Goal: Information Seeking & Learning: Learn about a topic

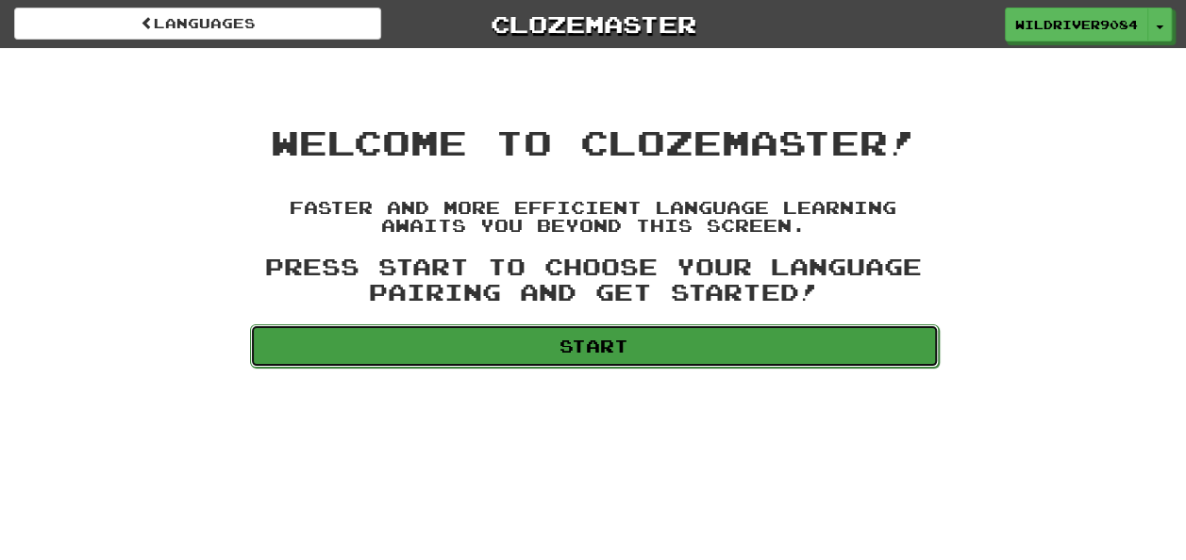
click at [681, 357] on link "Start" at bounding box center [594, 345] width 689 height 43
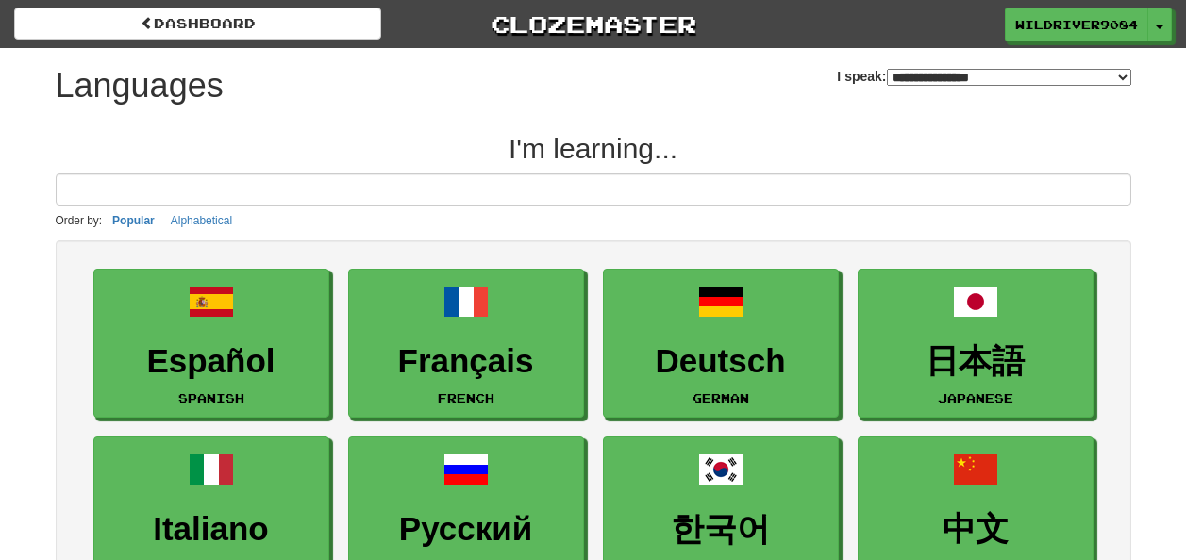
select select "*******"
click at [1102, 18] on span "WildRiver9084" at bounding box center [1077, 25] width 123 height 17
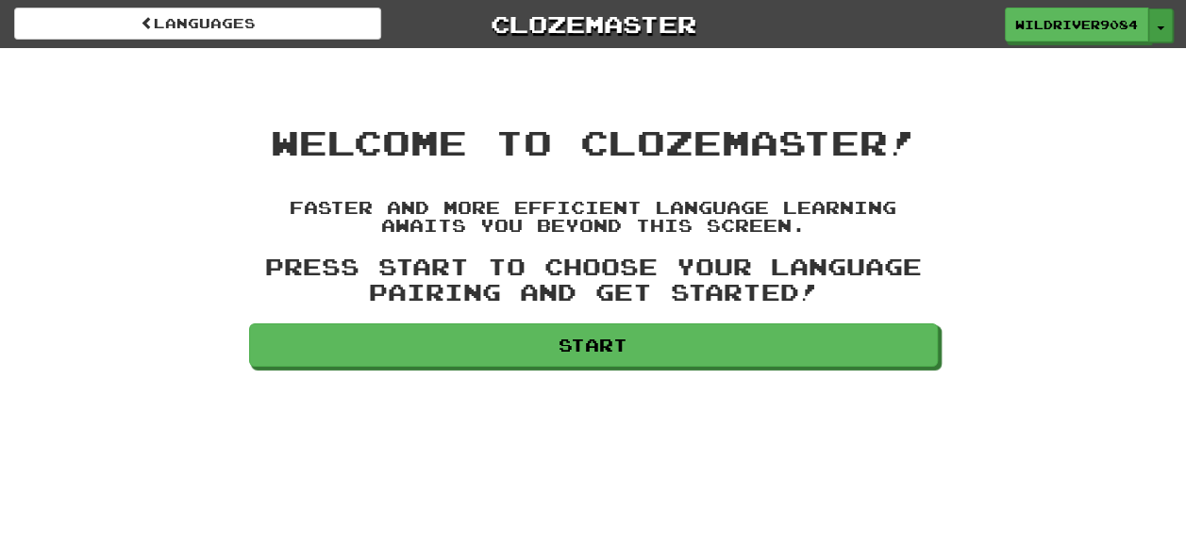
click at [1160, 23] on button "Toggle Dropdown" at bounding box center [1160, 25] width 25 height 34
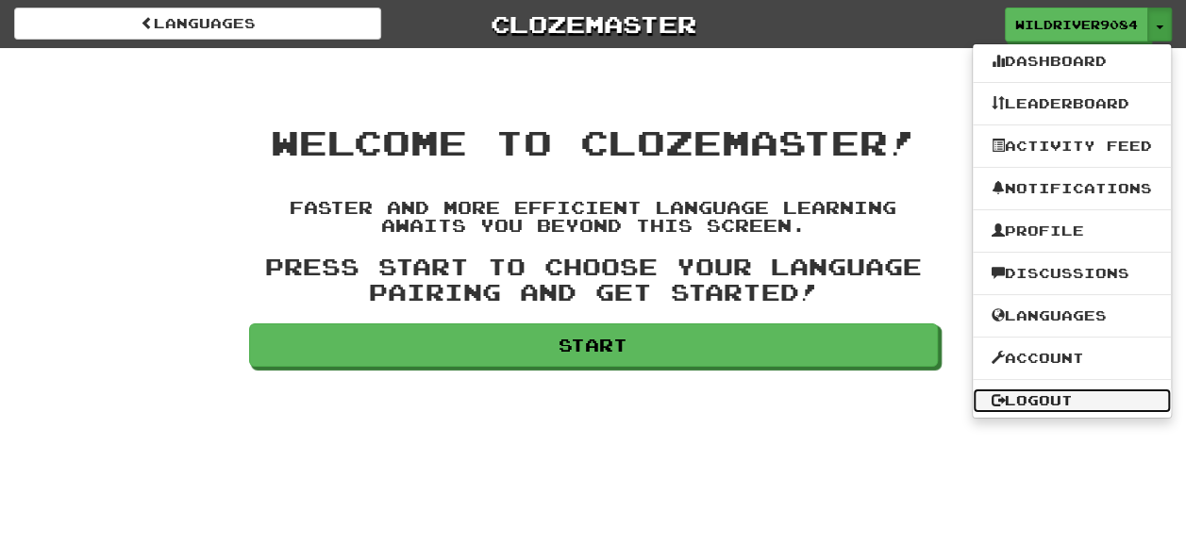
click at [1045, 392] on link "Logout" at bounding box center [1072, 401] width 198 height 25
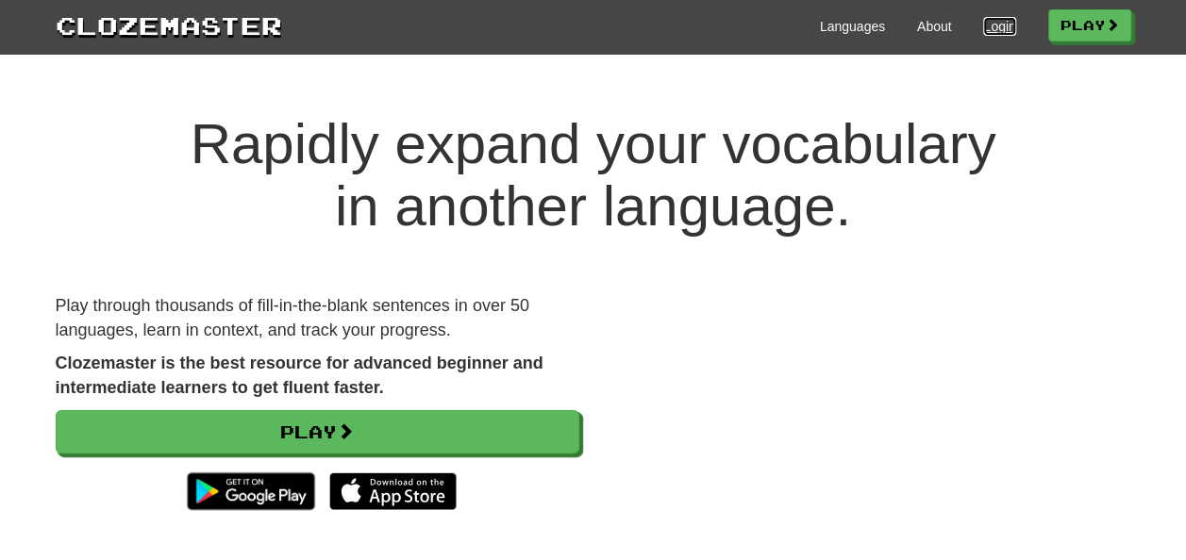
click at [998, 17] on link "Login" at bounding box center [999, 26] width 32 height 19
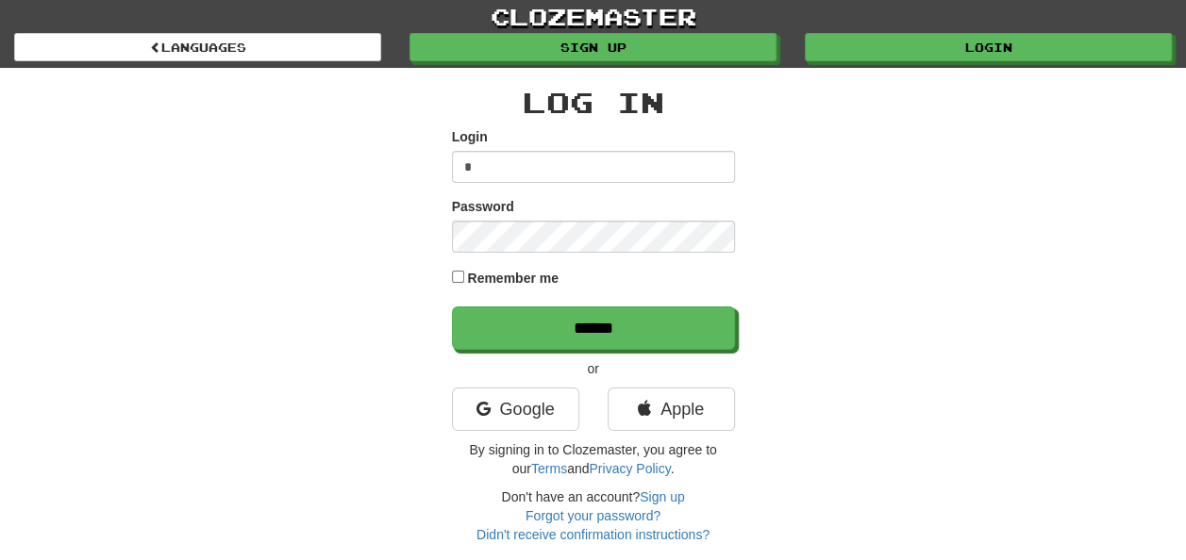
type input "**********"
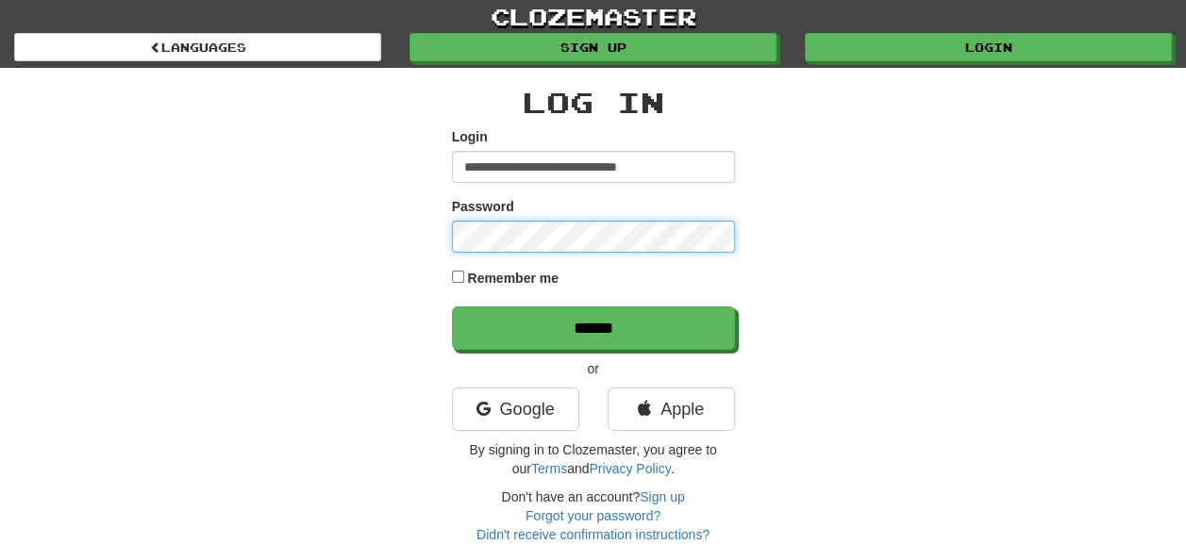
click at [452, 307] on input "******" at bounding box center [593, 328] width 283 height 43
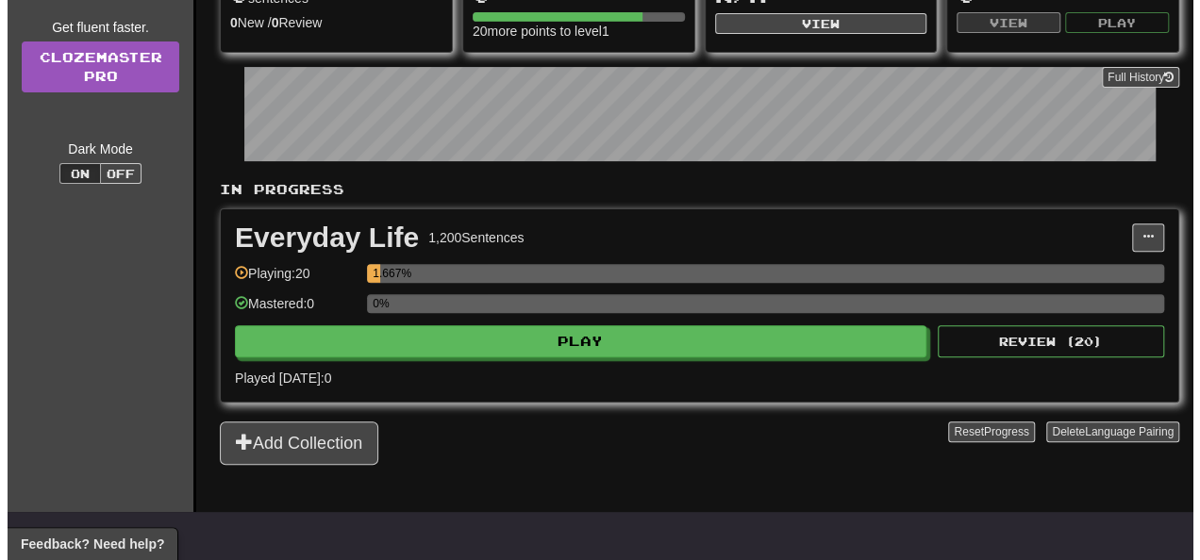
scroll to position [236, 0]
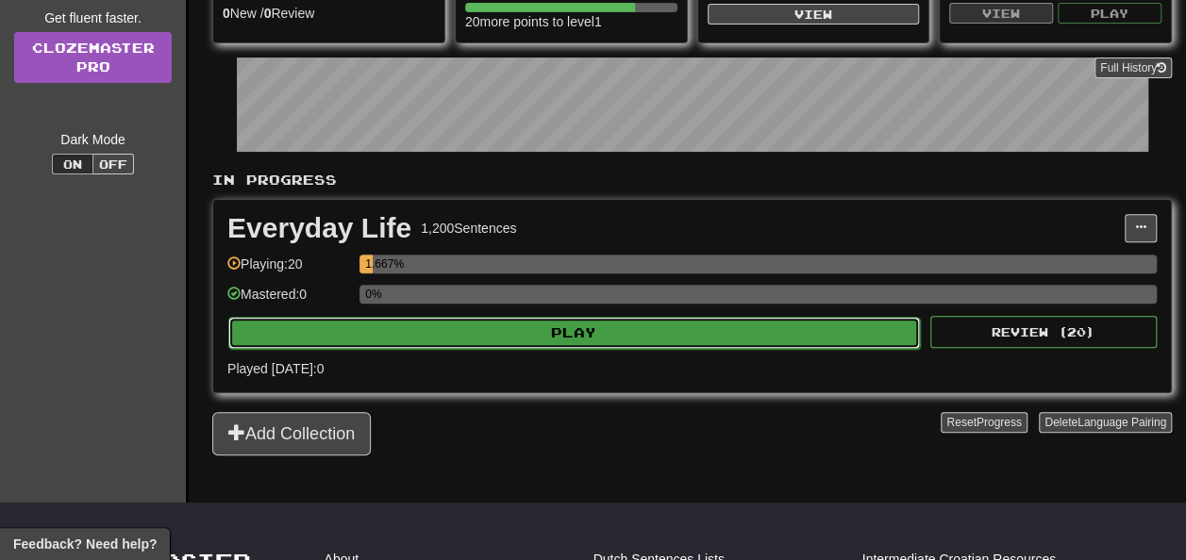
click at [451, 324] on button "Play" at bounding box center [573, 333] width 691 height 32
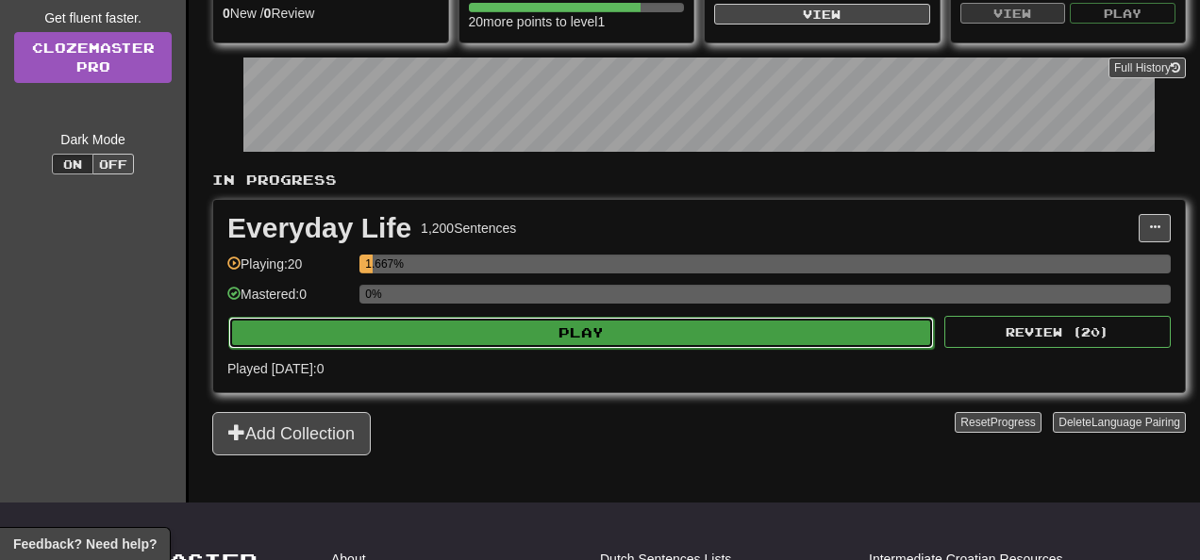
select select "**"
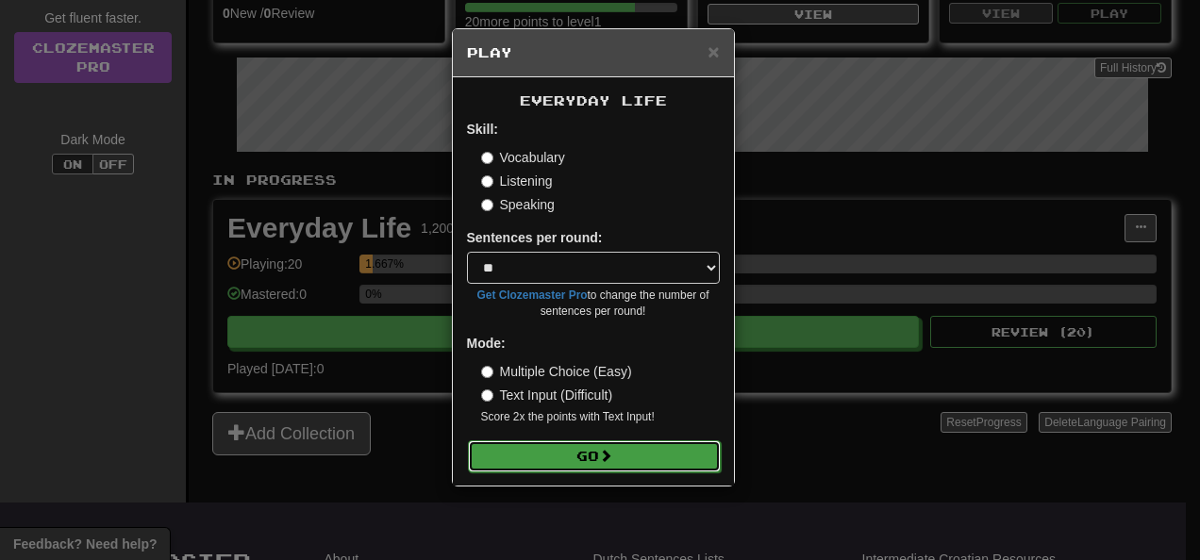
click at [619, 443] on button "Go" at bounding box center [594, 457] width 253 height 32
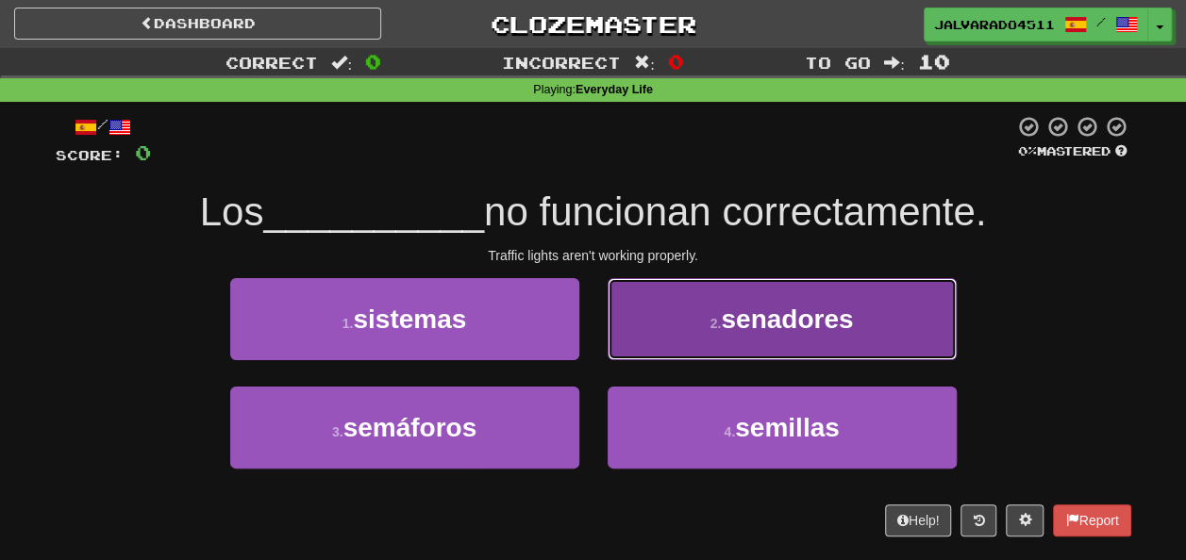
click at [704, 343] on button "2 . senadores" at bounding box center [781, 319] width 349 height 82
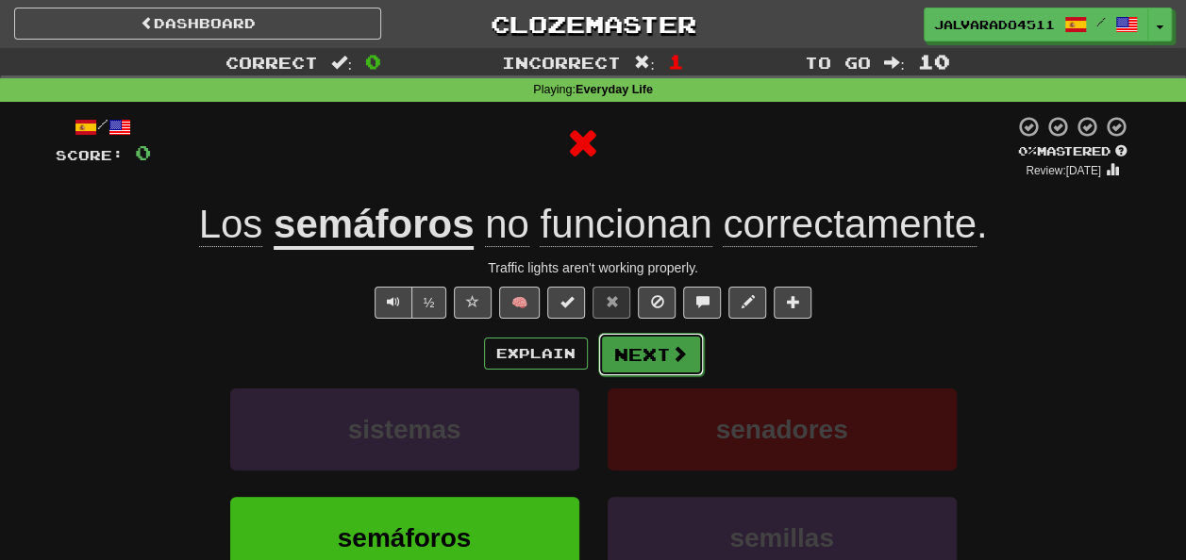
click at [634, 368] on button "Next" at bounding box center [651, 354] width 106 height 43
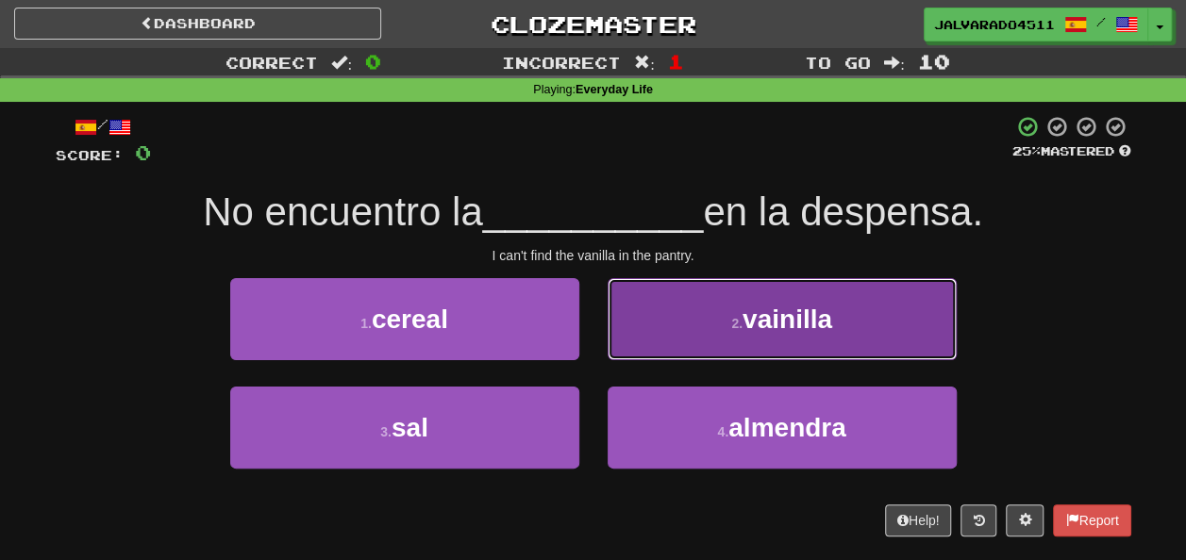
click at [753, 328] on span "vainilla" at bounding box center [787, 319] width 90 height 29
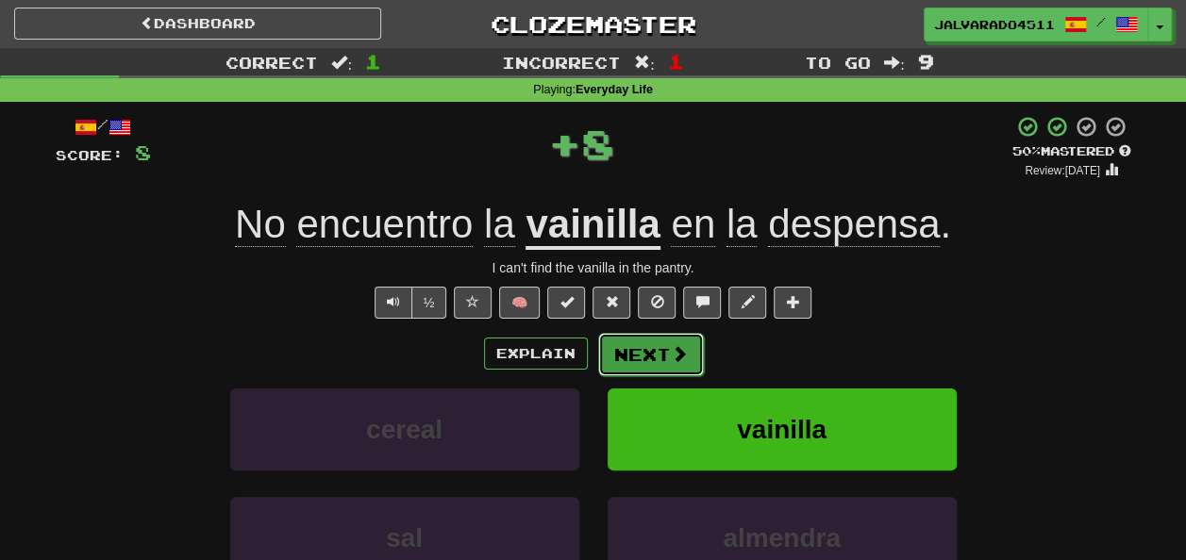
click at [666, 357] on button "Next" at bounding box center [651, 354] width 106 height 43
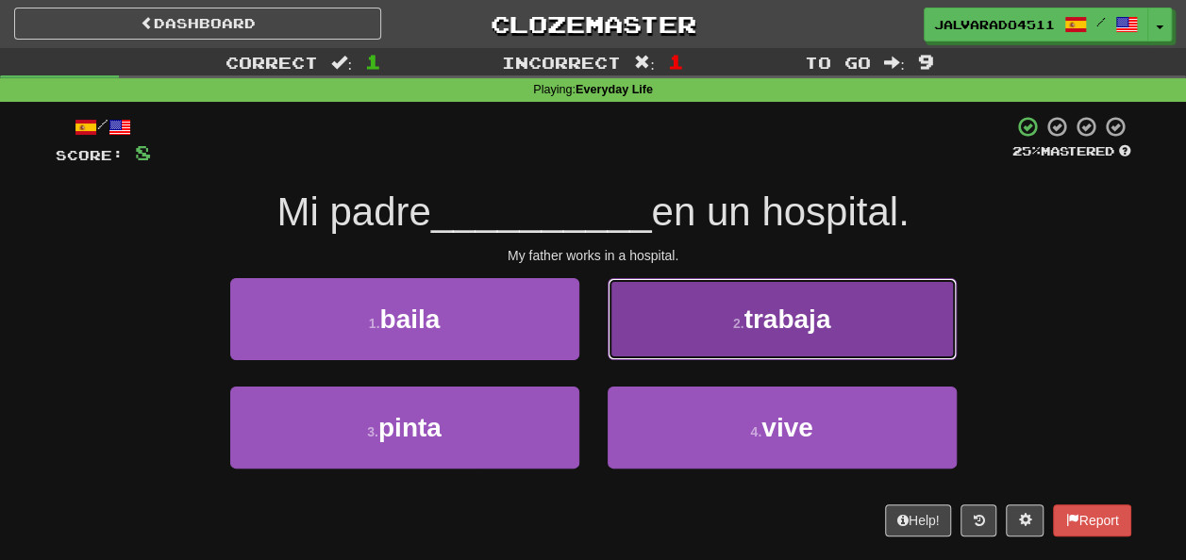
click at [802, 323] on span "trabaja" at bounding box center [786, 319] width 87 height 29
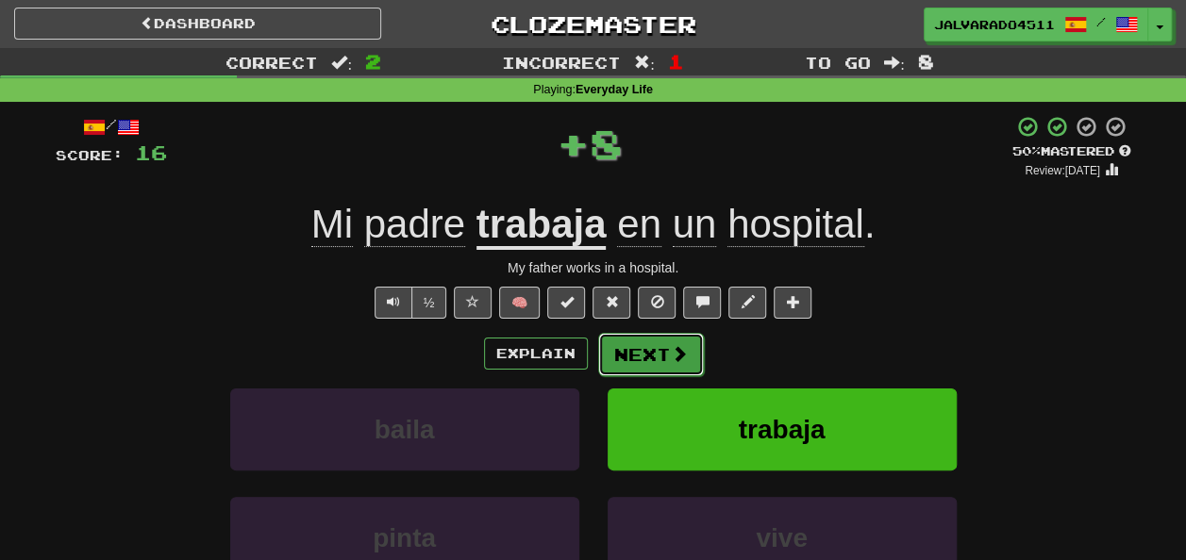
click at [671, 358] on span at bounding box center [679, 353] width 17 height 17
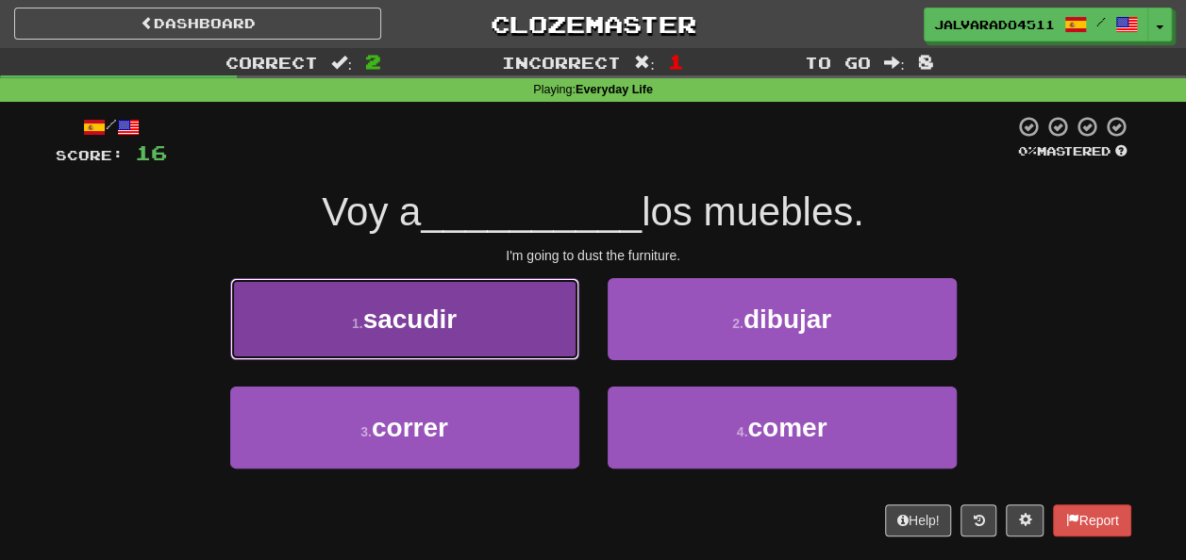
click at [486, 336] on button "1 . sacudir" at bounding box center [404, 319] width 349 height 82
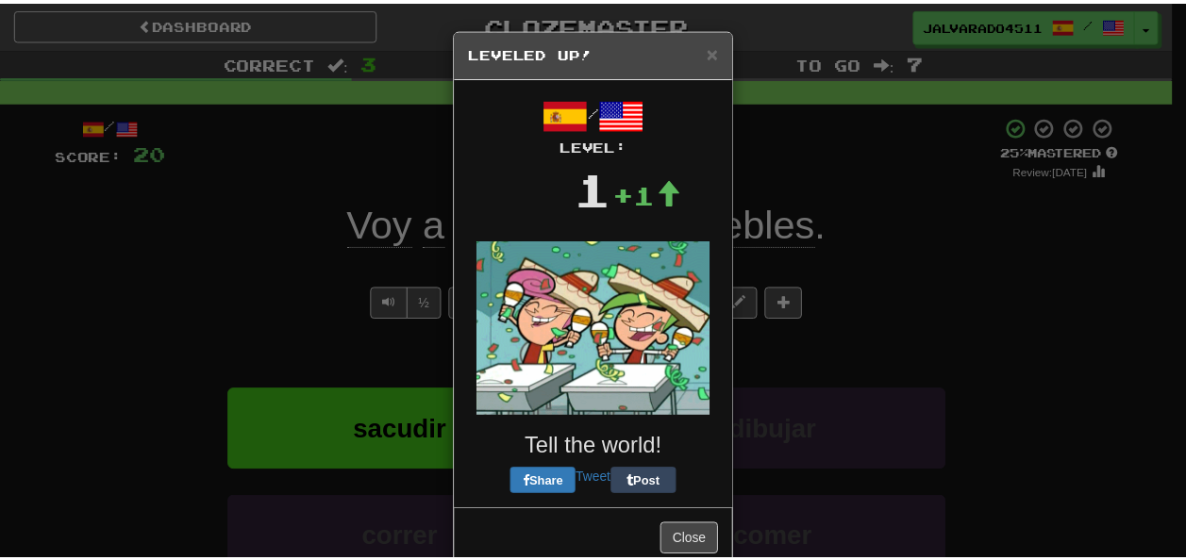
scroll to position [38, 0]
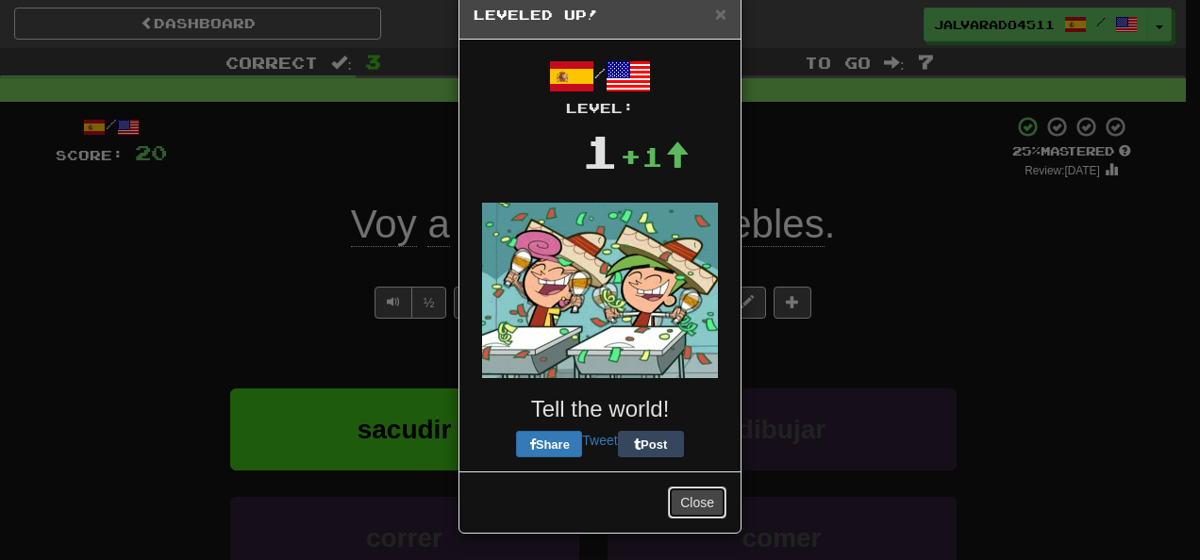
click at [684, 506] on button "Close" at bounding box center [697, 503] width 58 height 32
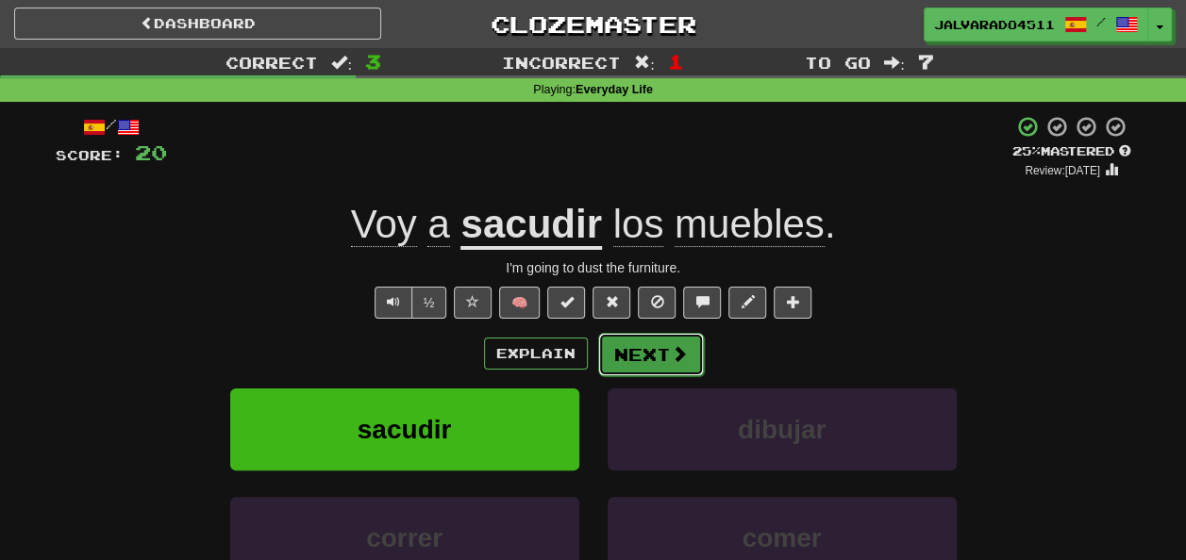
click at [675, 357] on span at bounding box center [679, 353] width 17 height 17
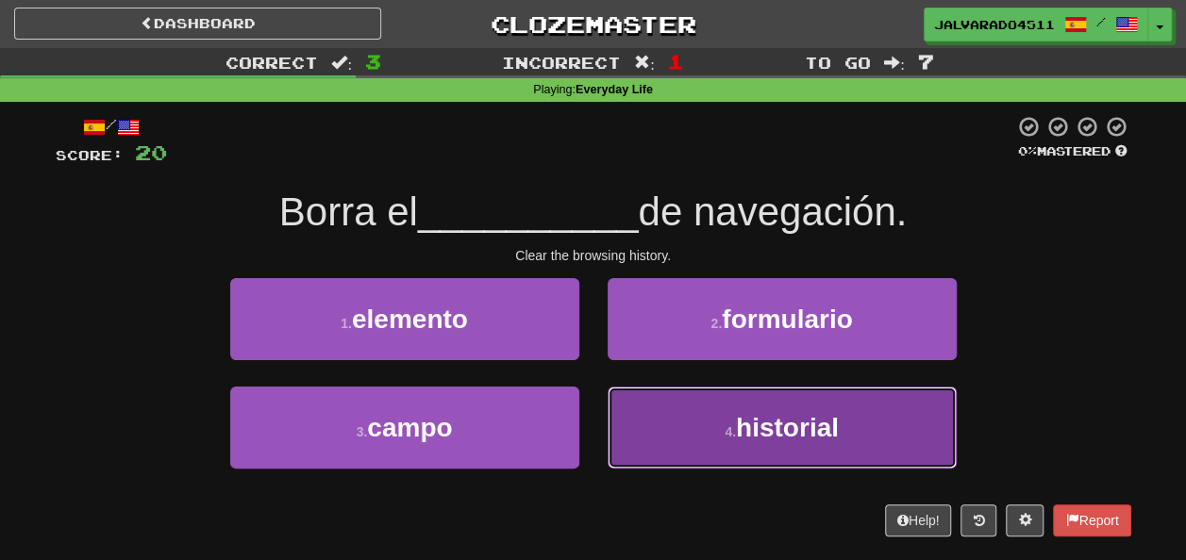
click at [761, 432] on span "historial" at bounding box center [787, 427] width 103 height 29
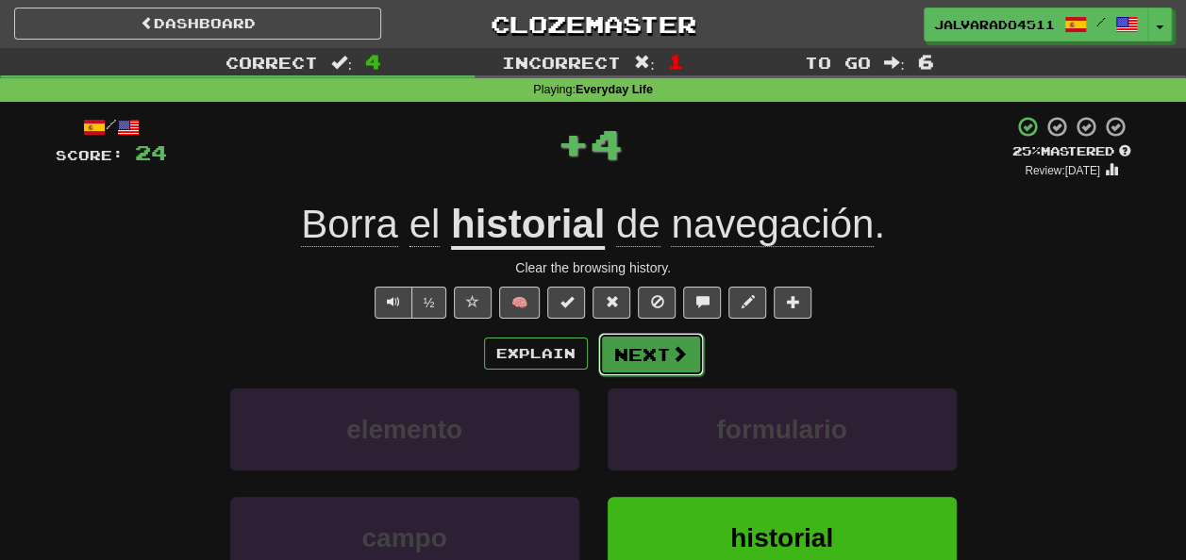
click at [662, 357] on button "Next" at bounding box center [651, 354] width 106 height 43
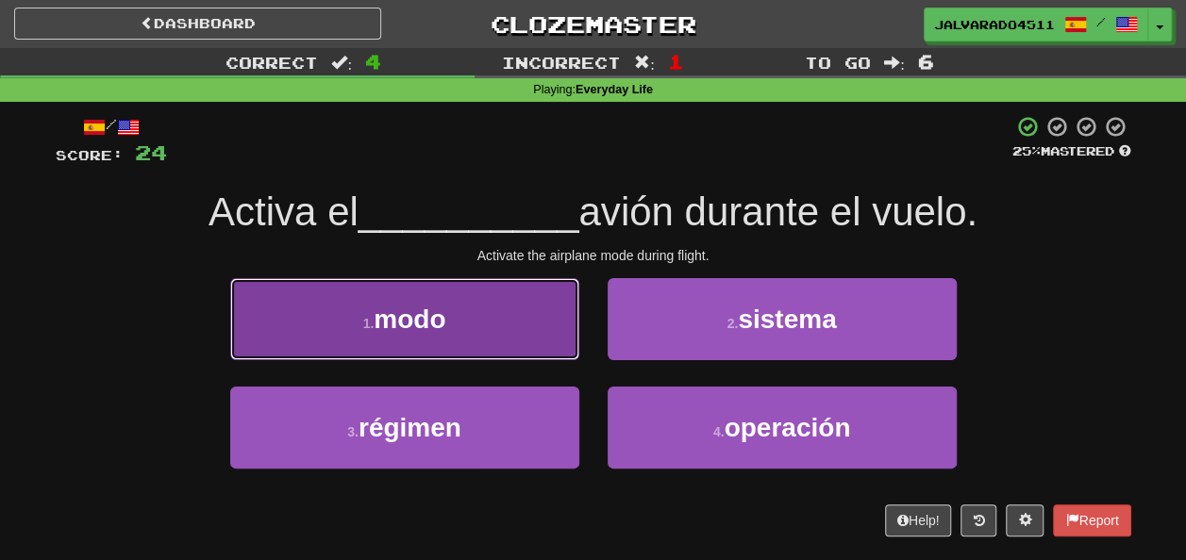
click at [372, 326] on small "1 ." at bounding box center [368, 323] width 11 height 15
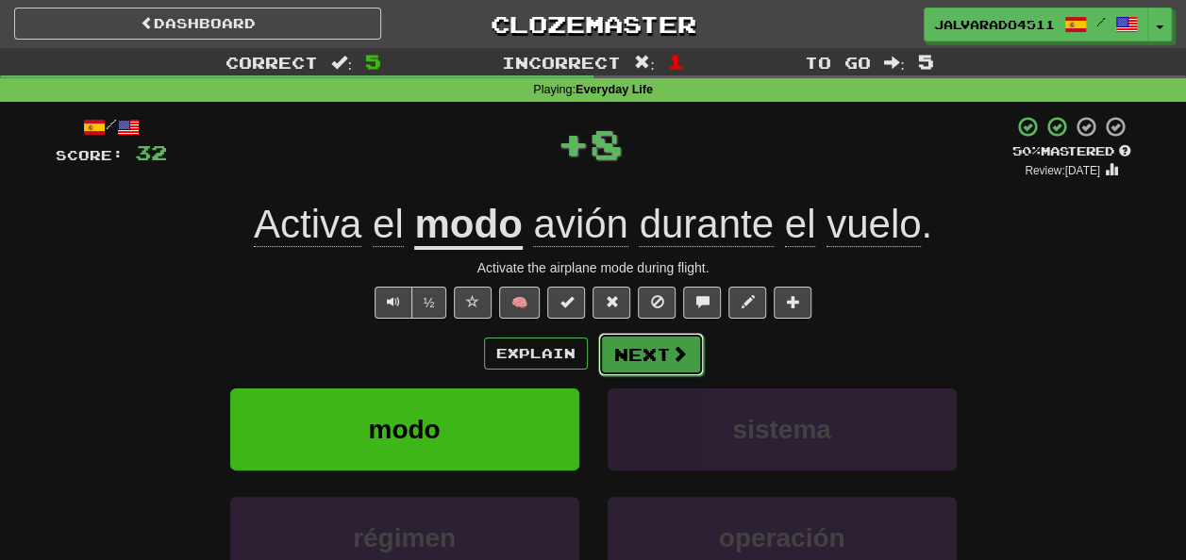
click at [655, 343] on button "Next" at bounding box center [651, 354] width 106 height 43
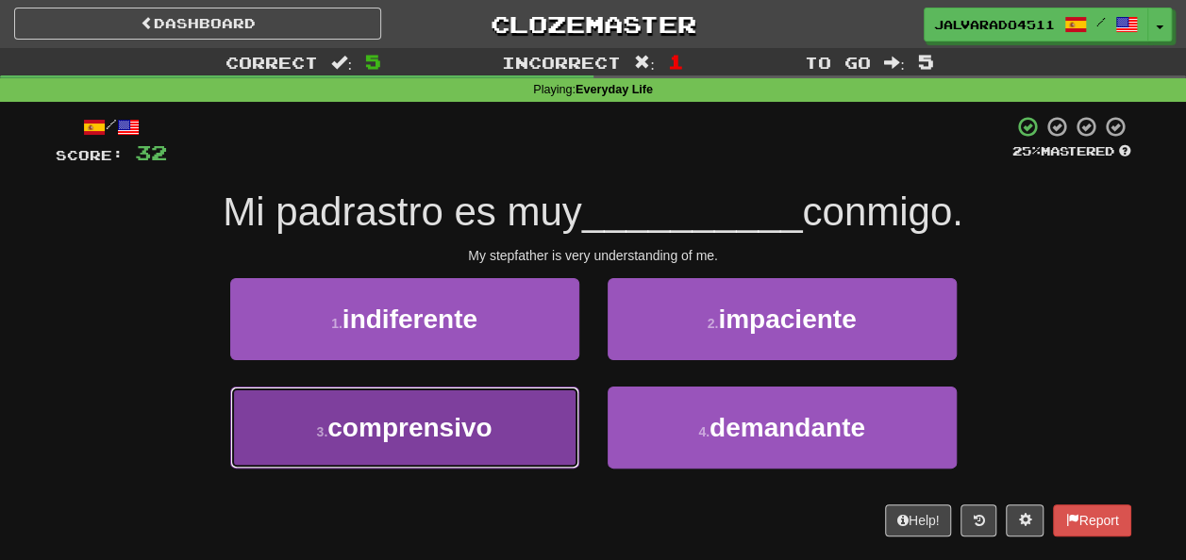
click at [533, 408] on button "3 . comprensivo" at bounding box center [404, 428] width 349 height 82
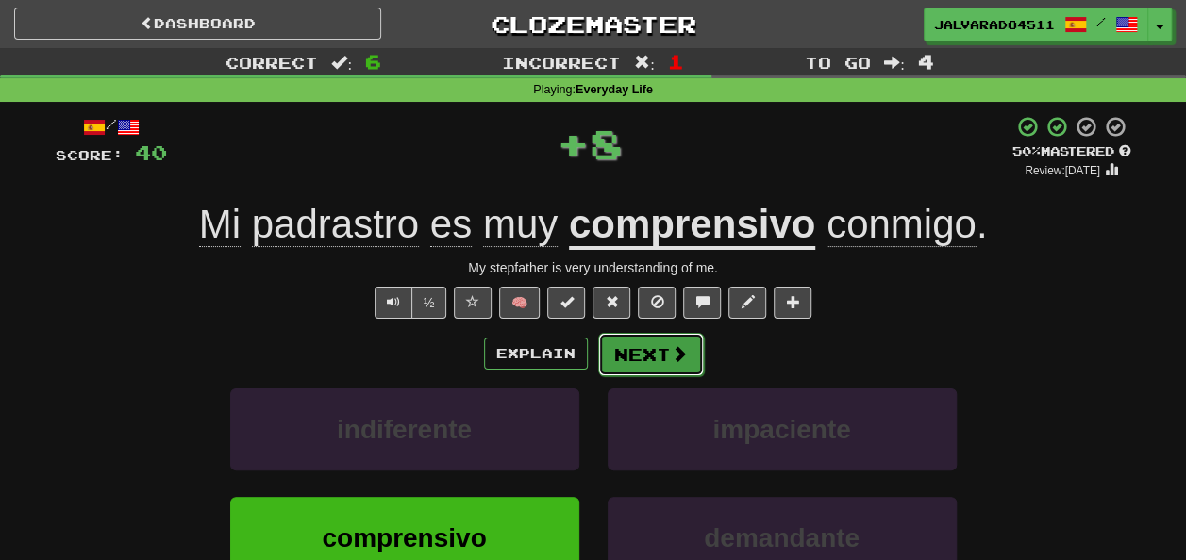
click at [642, 360] on button "Next" at bounding box center [651, 354] width 106 height 43
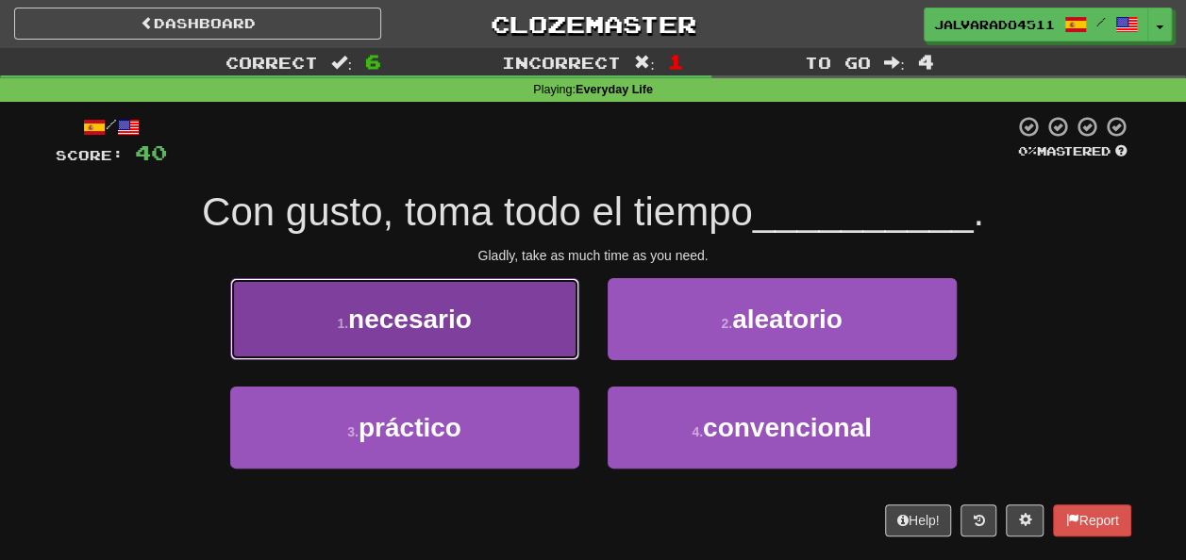
click at [530, 328] on button "1 . necesario" at bounding box center [404, 319] width 349 height 82
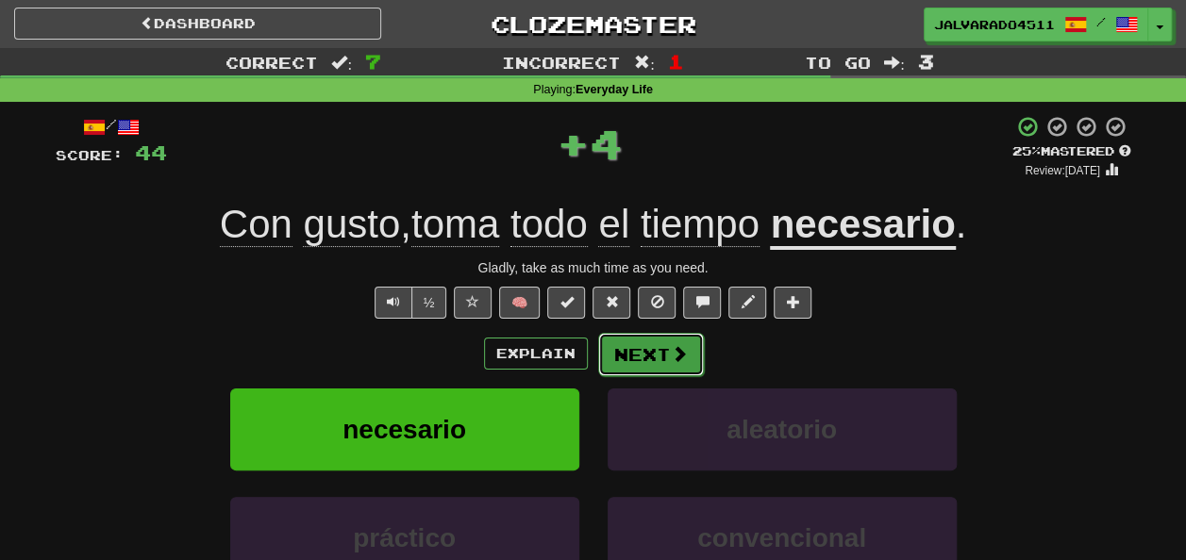
click at [685, 368] on button "Next" at bounding box center [651, 354] width 106 height 43
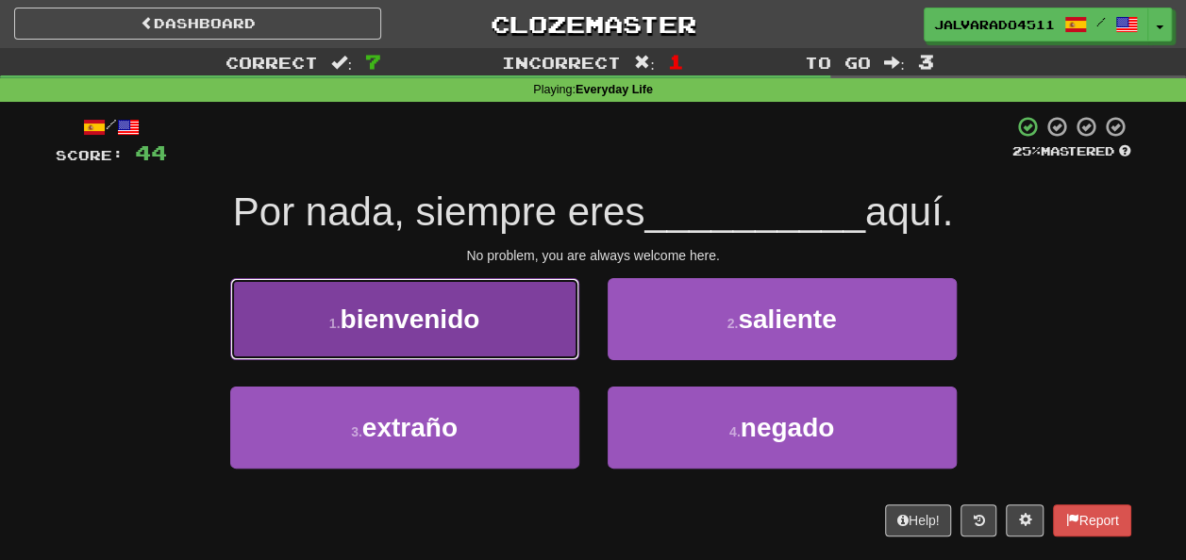
click at [455, 307] on span "bienvenido" at bounding box center [410, 319] width 140 height 29
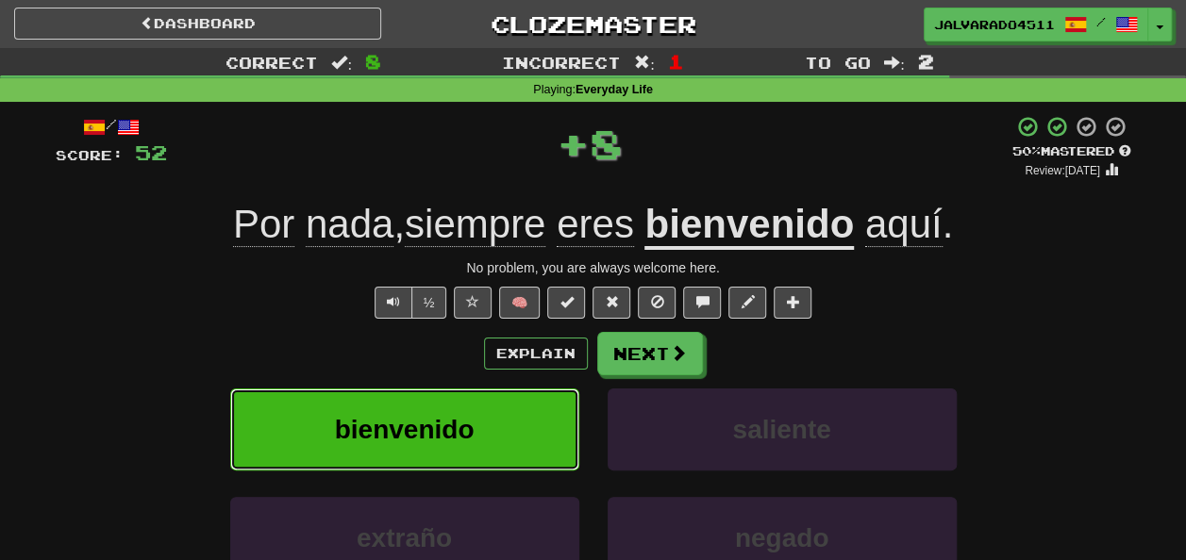
click at [516, 421] on button "bienvenido" at bounding box center [404, 430] width 349 height 82
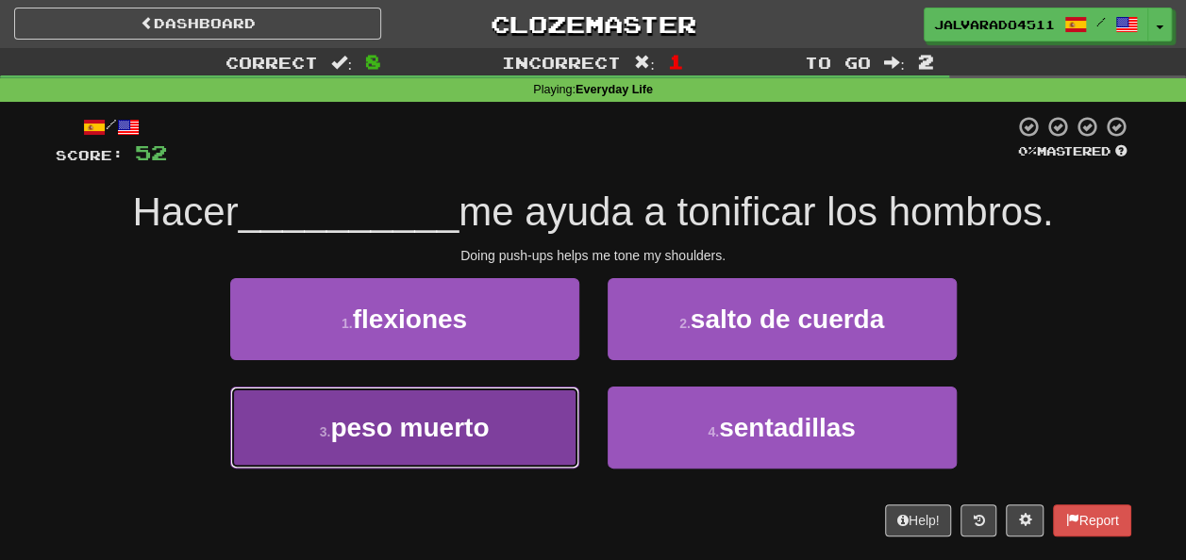
click at [423, 430] on span "peso muerto" at bounding box center [409, 427] width 158 height 29
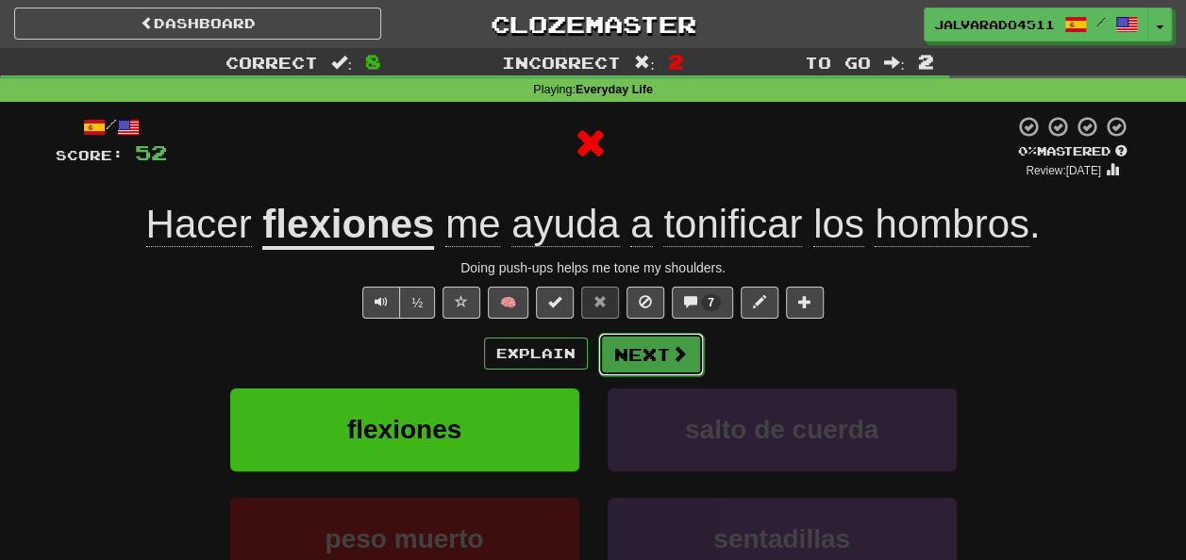
click at [659, 360] on button "Next" at bounding box center [651, 354] width 106 height 43
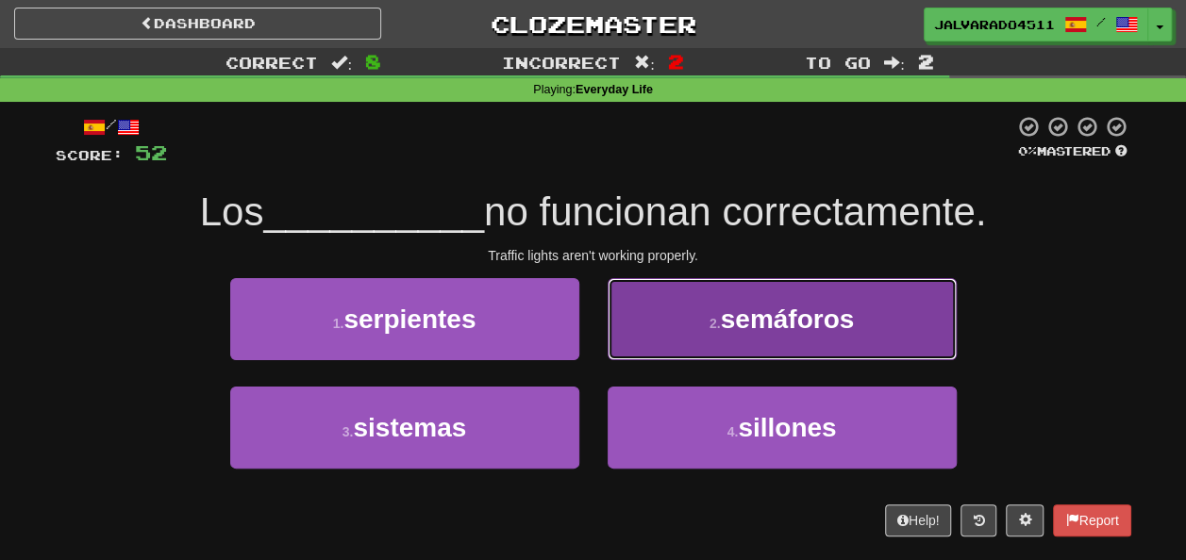
click at [789, 351] on button "2 . semáforos" at bounding box center [781, 319] width 349 height 82
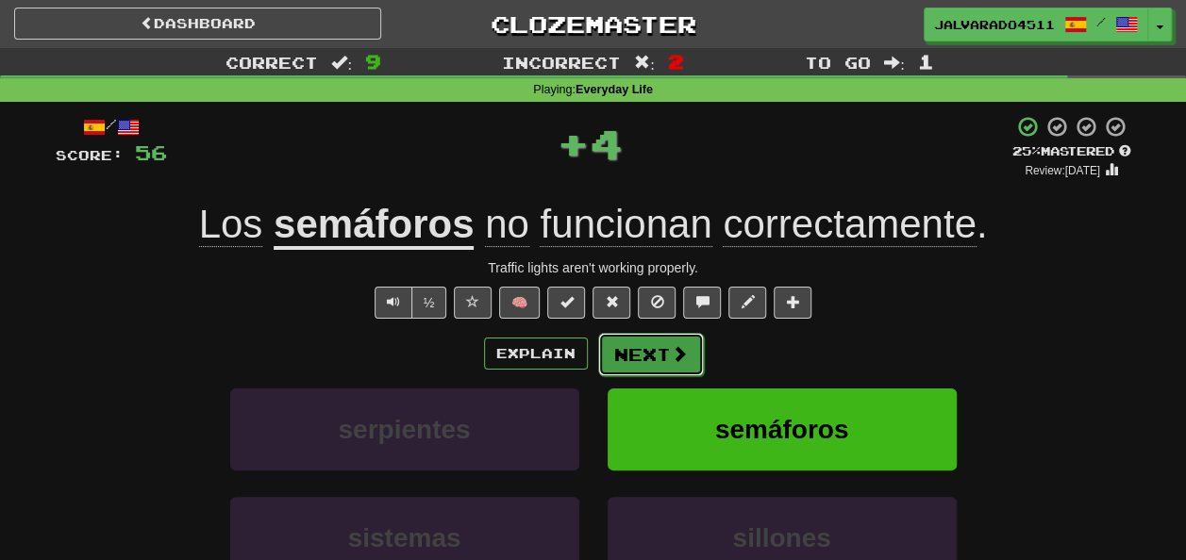
click at [636, 369] on button "Next" at bounding box center [651, 354] width 106 height 43
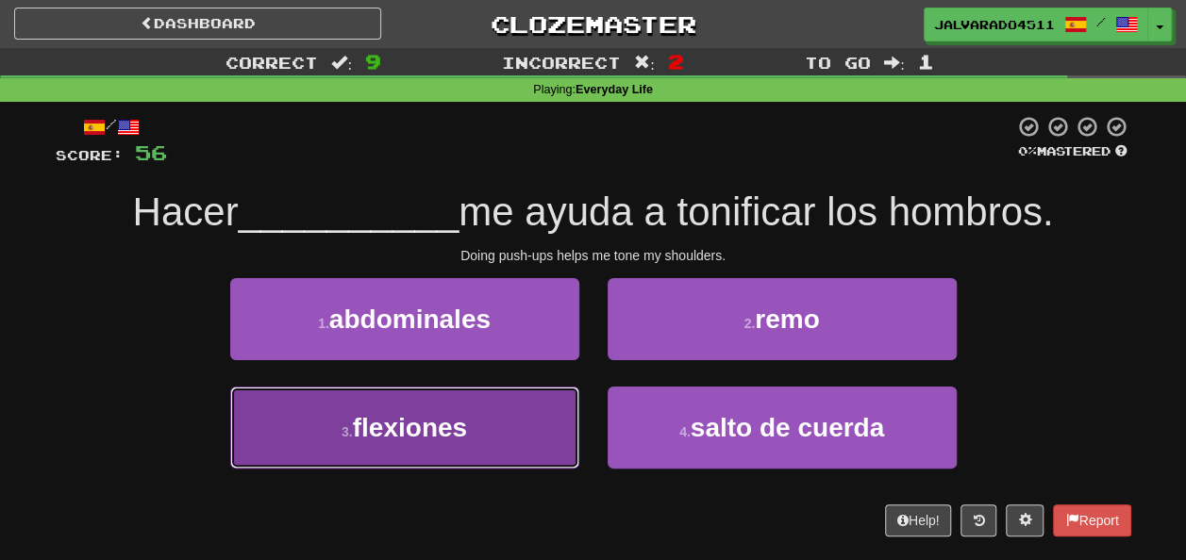
click at [464, 432] on span "flexiones" at bounding box center [410, 427] width 114 height 29
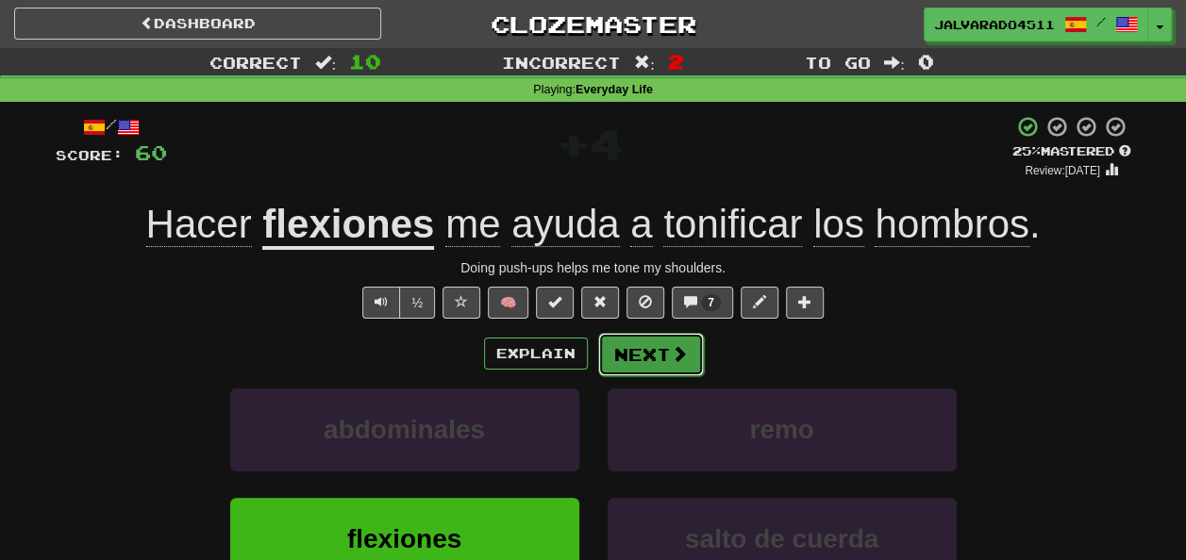
click at [658, 354] on button "Next" at bounding box center [651, 354] width 106 height 43
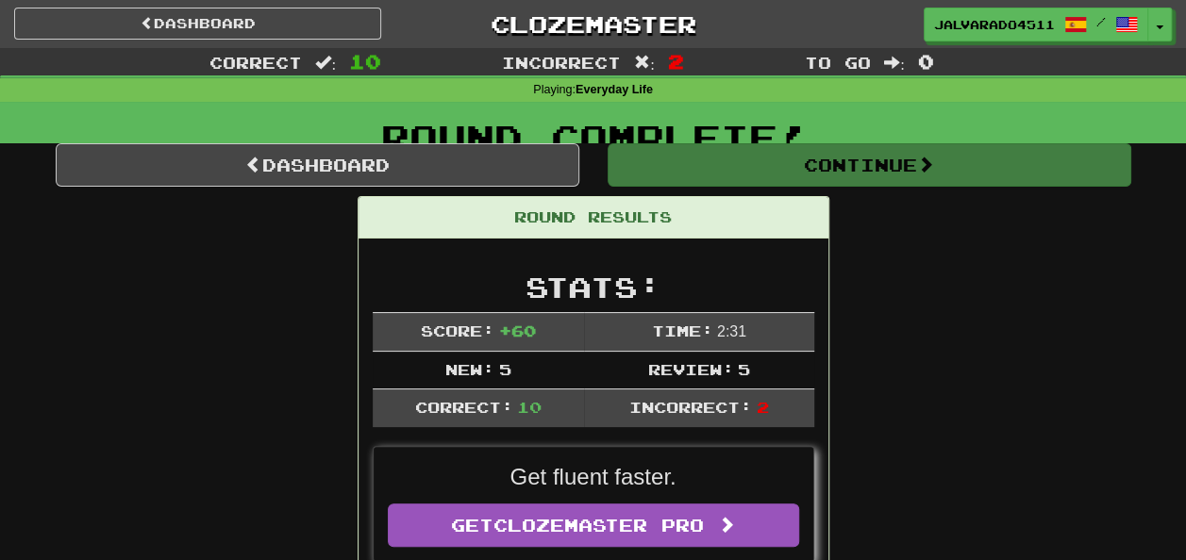
click at [658, 354] on div "Dashboard Clozemaster JAlvarado4511 / Toggle Dropdown Dashboard Leaderboard Act…" at bounding box center [593, 422] width 1186 height 844
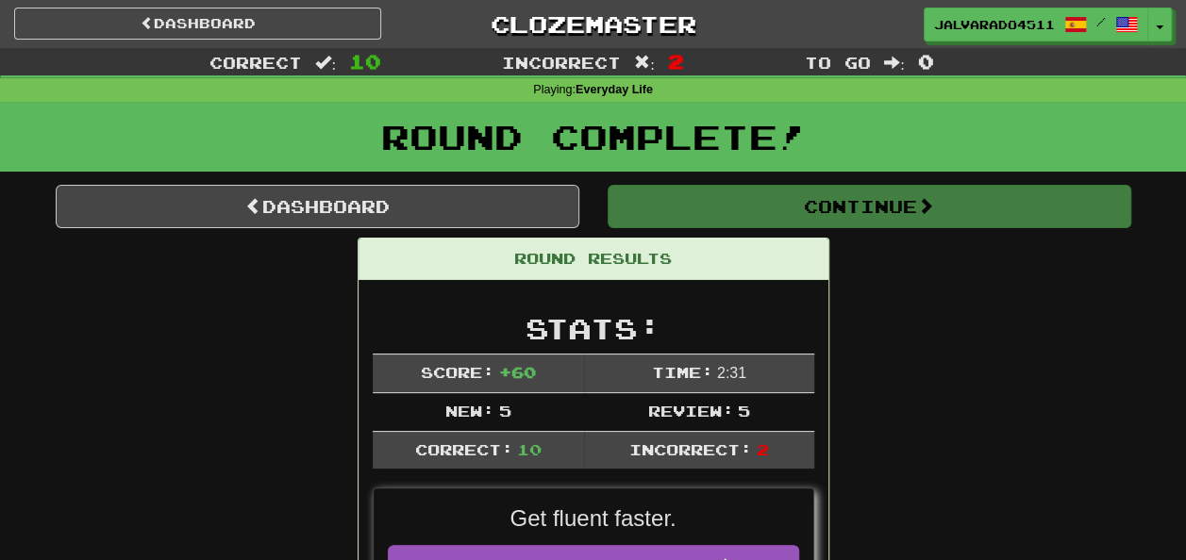
drag, startPoint x: 658, startPoint y: 354, endPoint x: 879, endPoint y: 392, distance: 224.1
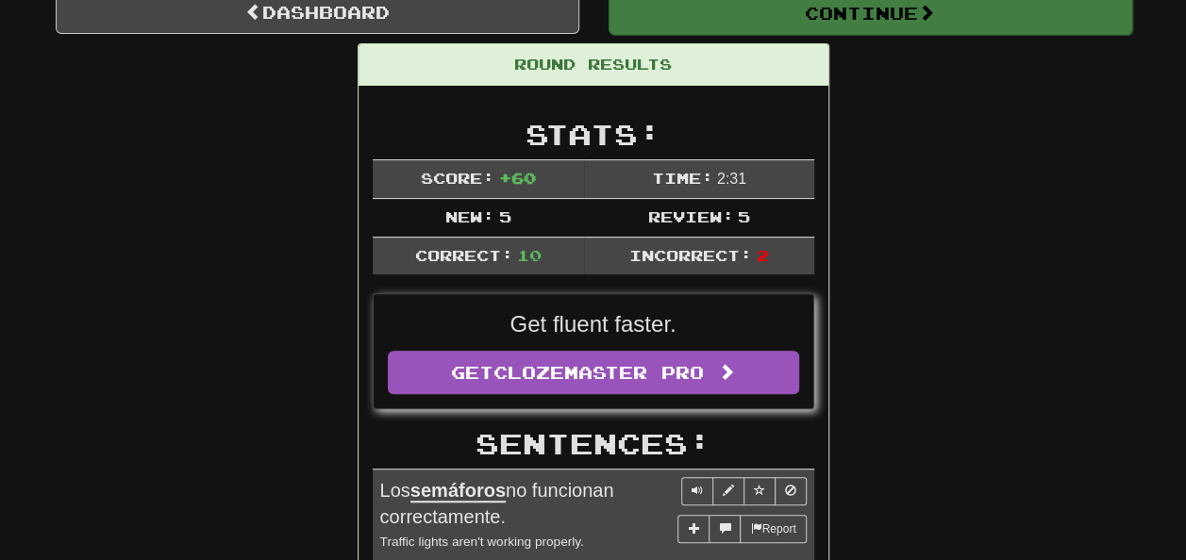
scroll to position [177, 0]
